Goal: Navigation & Orientation: Understand site structure

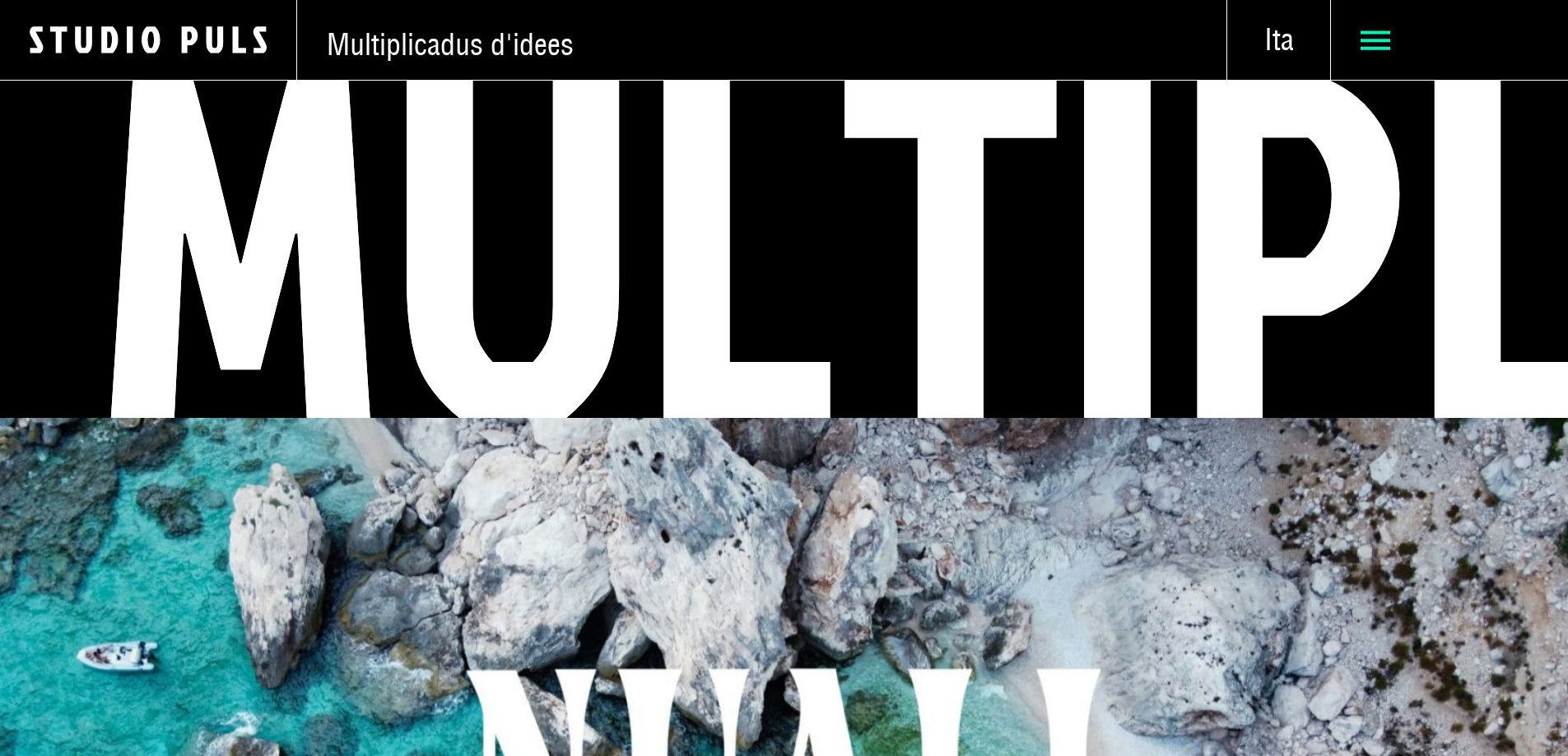
click at [1361, 47] on icon at bounding box center [1376, 41] width 30 height 30
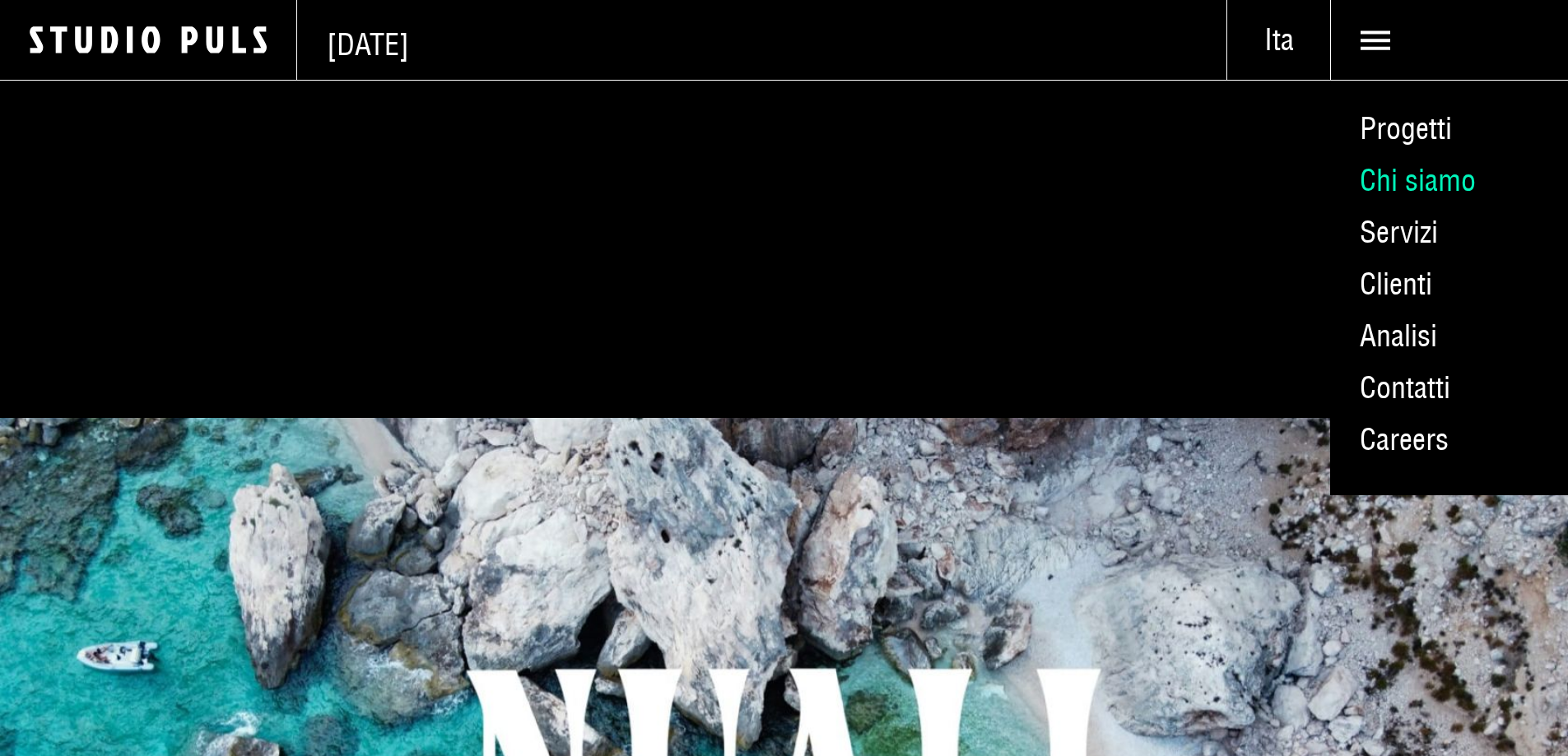
click at [1368, 194] on link "Chi siamo" at bounding box center [1449, 181] width 238 height 52
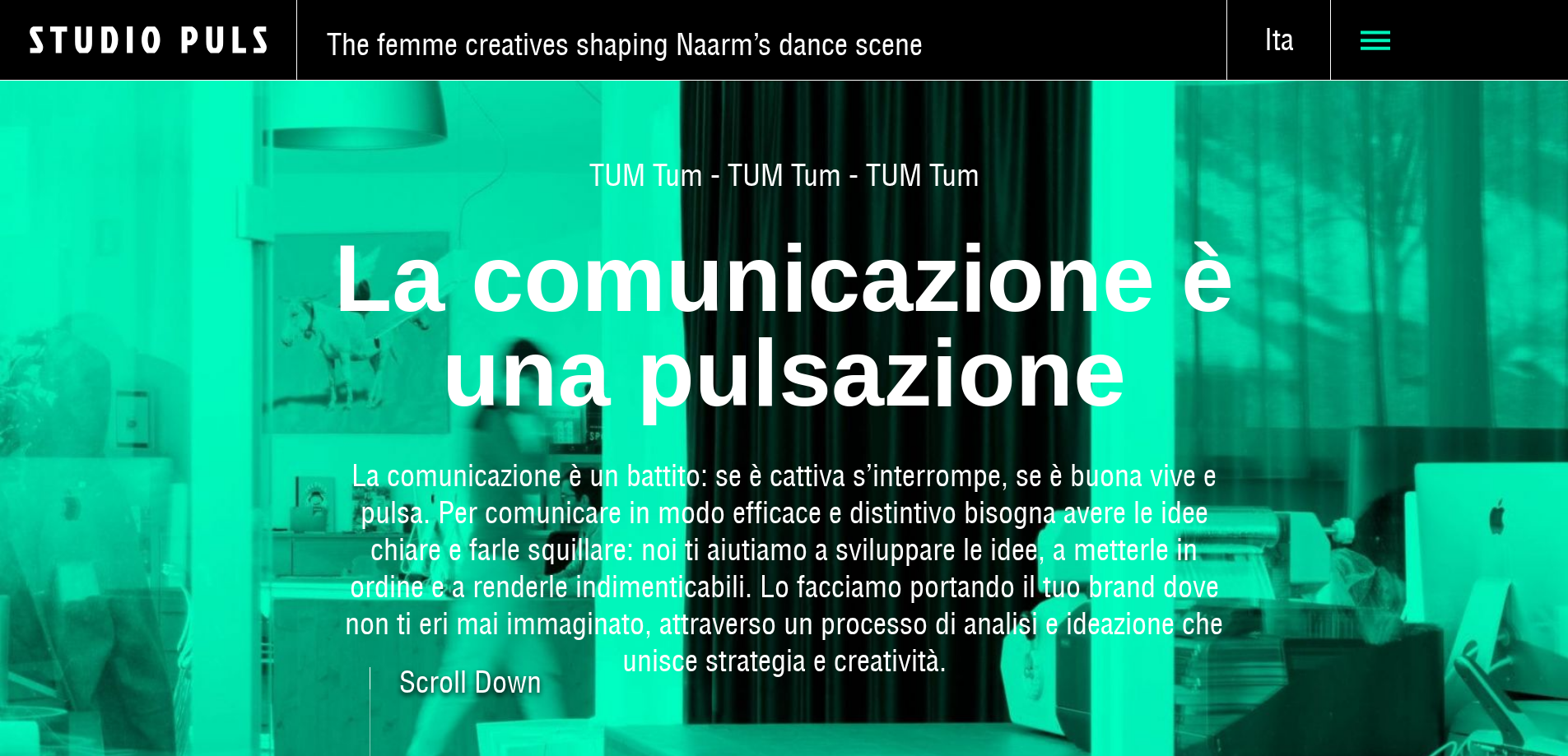
click at [1367, 32] on icon at bounding box center [1376, 41] width 30 height 30
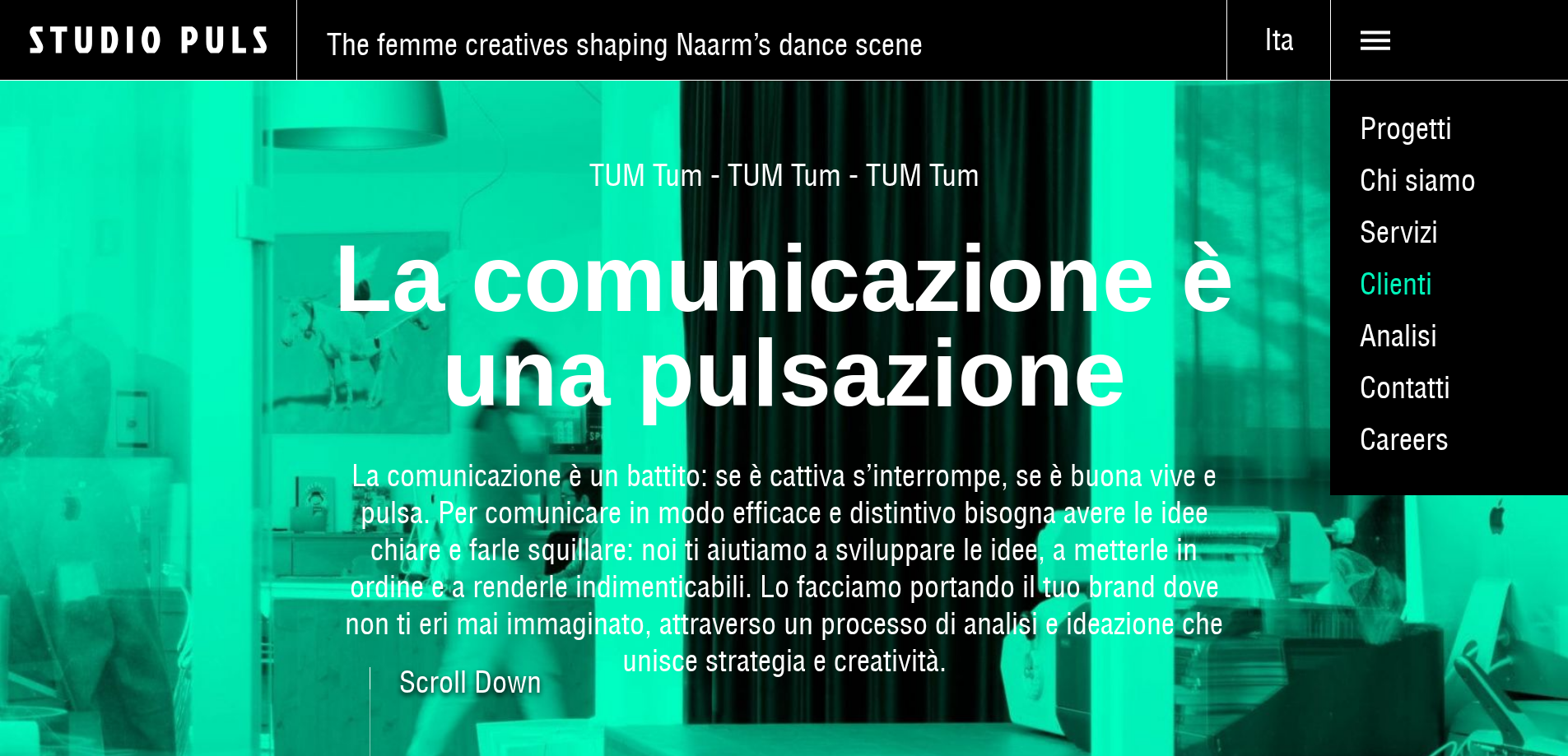
click at [1384, 310] on link "Clienti" at bounding box center [1449, 284] width 238 height 52
